Goal: Task Accomplishment & Management: Manage account settings

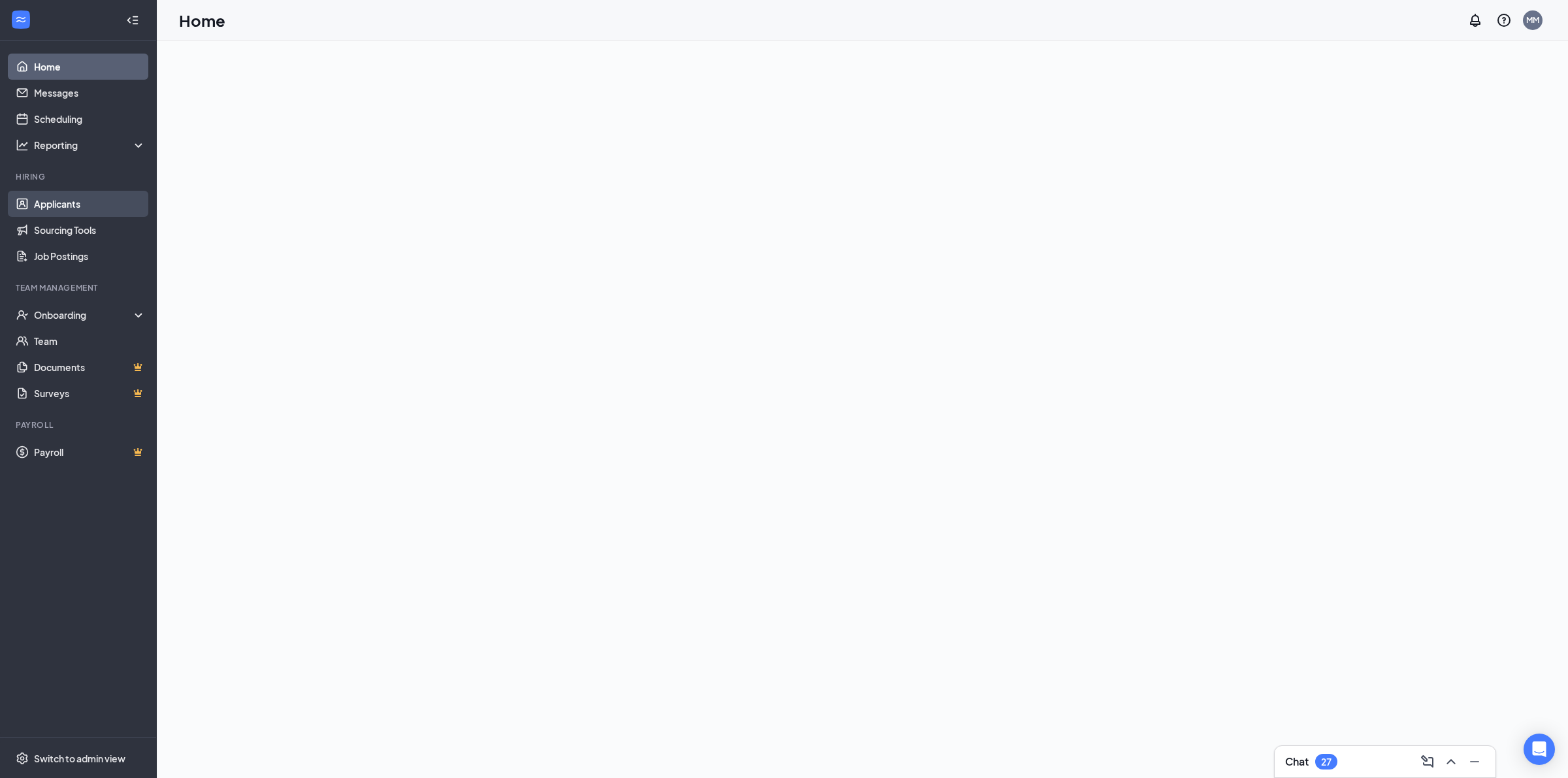
click at [79, 199] on link "Applicants" at bounding box center [90, 203] width 112 height 26
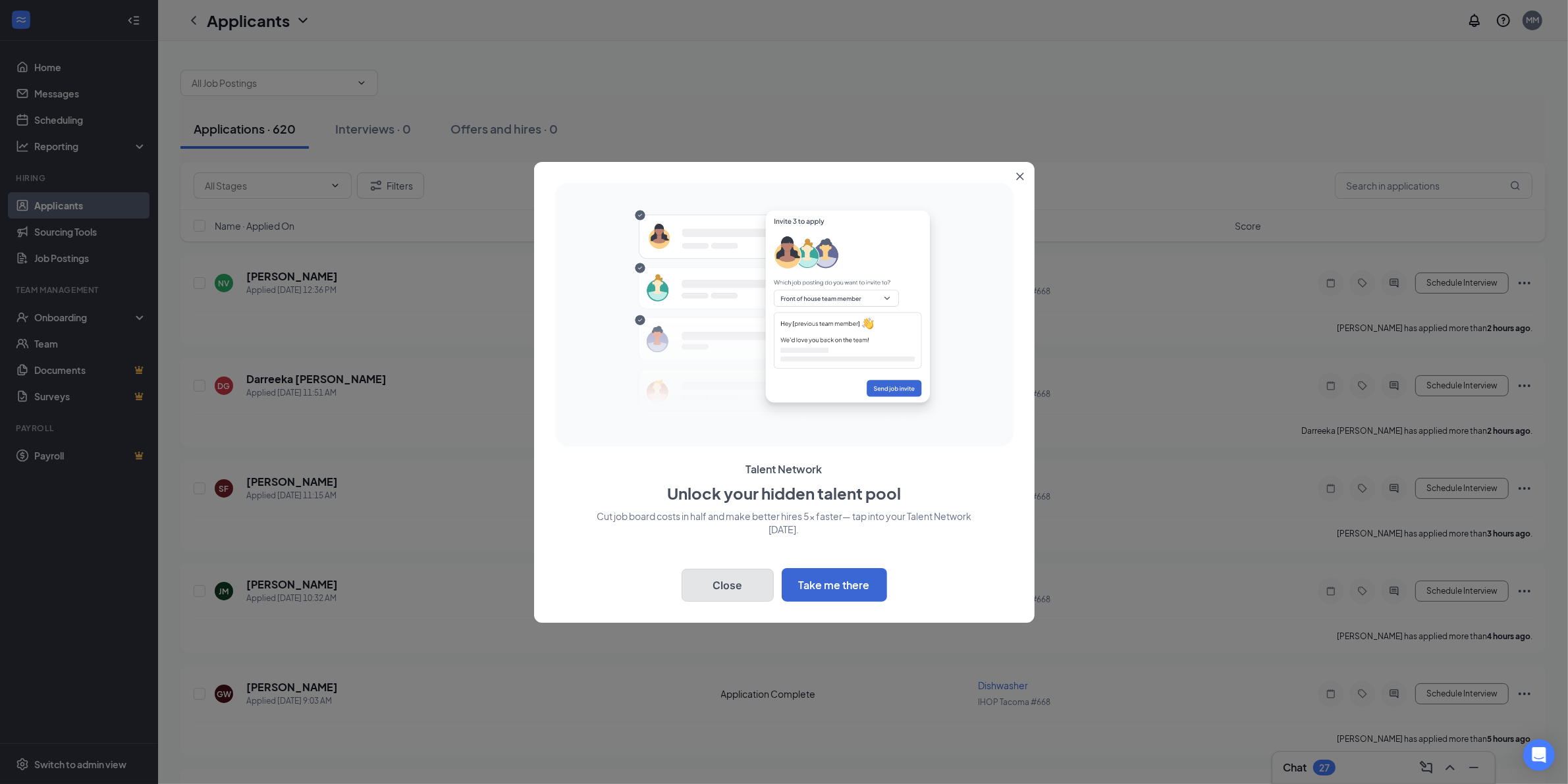
click at [756, 583] on button "Close" at bounding box center [727, 584] width 92 height 33
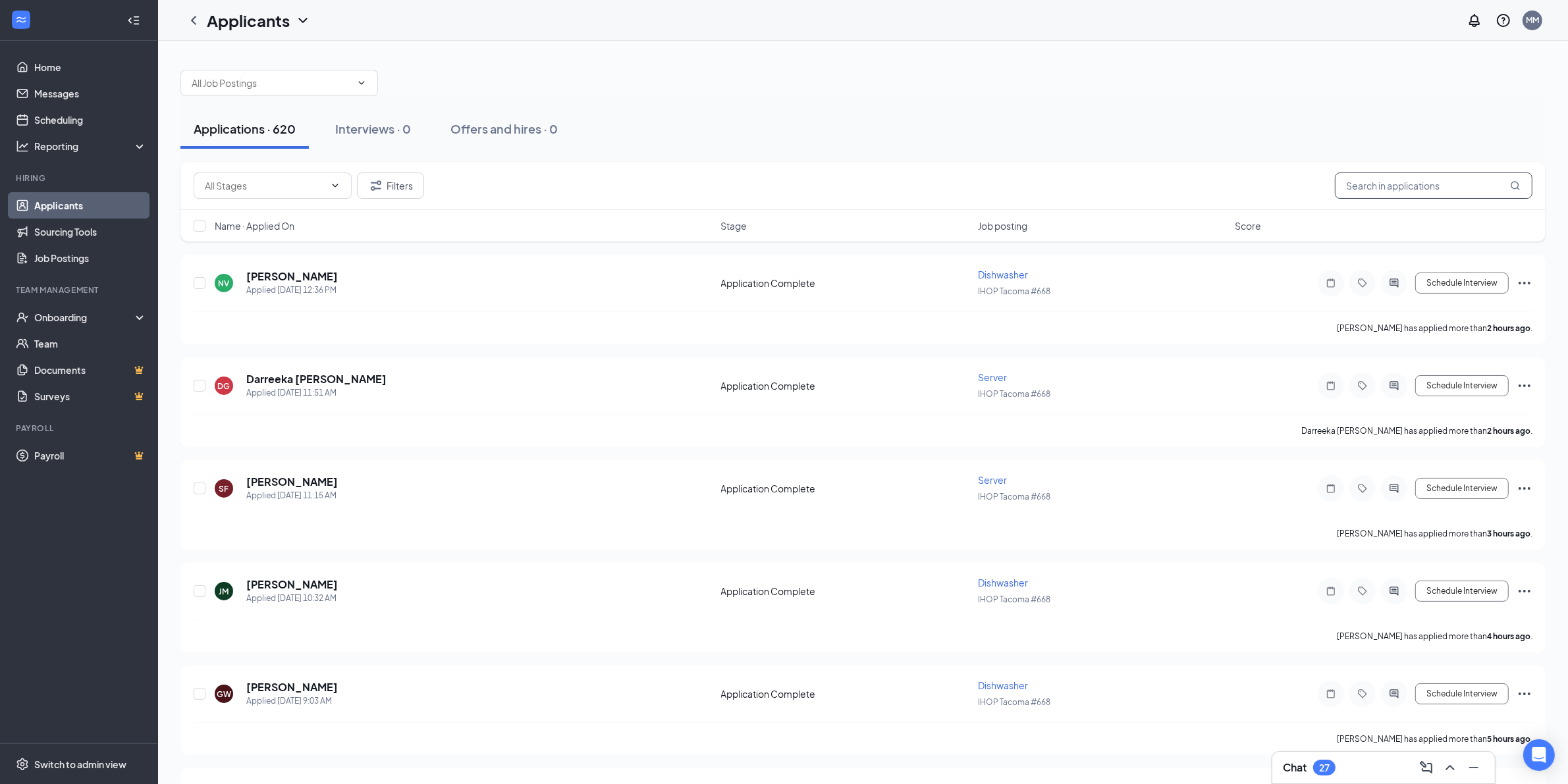
click at [1443, 192] on input "text" at bounding box center [1433, 185] width 197 height 26
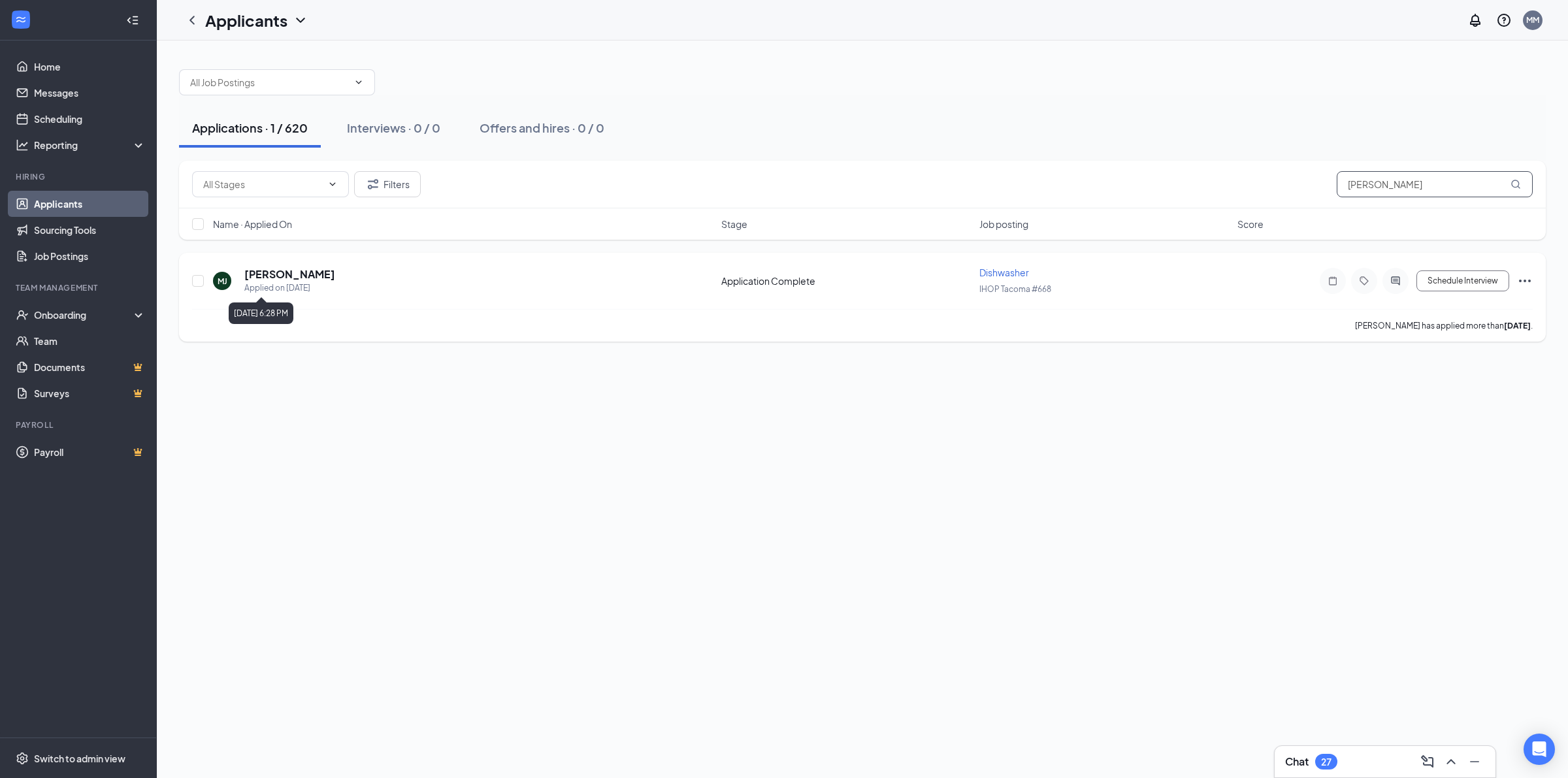
type input "[PERSON_NAME]"
click at [301, 273] on h5 "[PERSON_NAME]" at bounding box center [290, 274] width 90 height 14
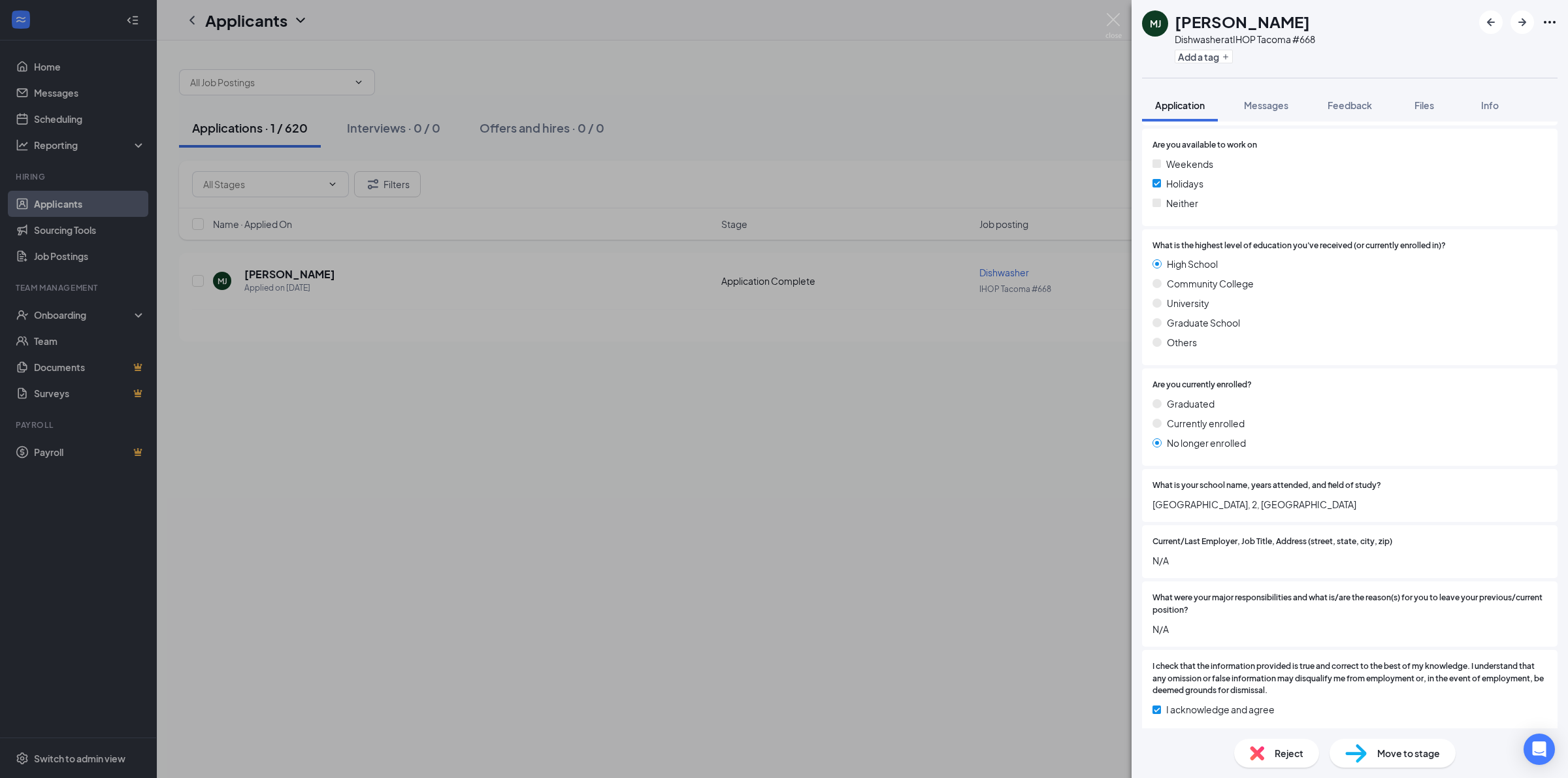
scroll to position [668, 0]
